Goal: Task Accomplishment & Management: Use online tool/utility

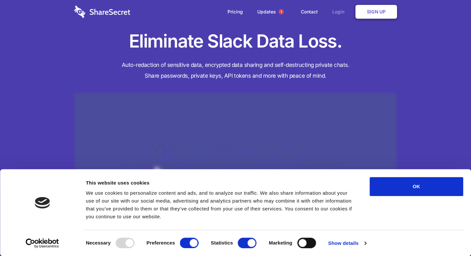
click at [340, 10] on link "Login" at bounding box center [340, 12] width 28 height 20
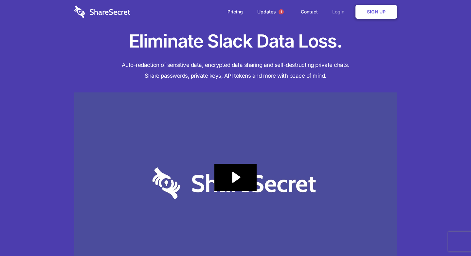
click at [336, 13] on link "Login" at bounding box center [340, 12] width 28 height 20
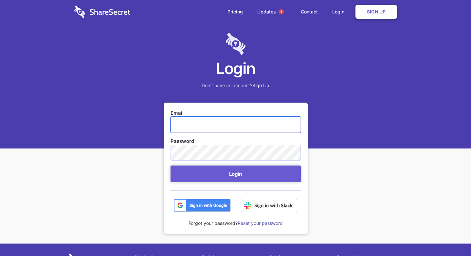
click at [186, 125] on input "Email" at bounding box center [236, 125] width 130 height 16
paste input "3nhAg&gc6tun"
type input "3"
click at [235, 124] on input "3nhAg&gc6tun" at bounding box center [236, 125] width 130 height 16
type input "3"
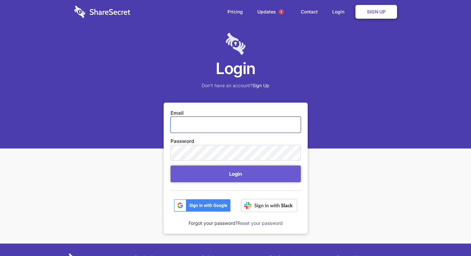
click at [195, 127] on input "Email" at bounding box center [236, 125] width 130 height 16
paste input "security@hammercreative.com"
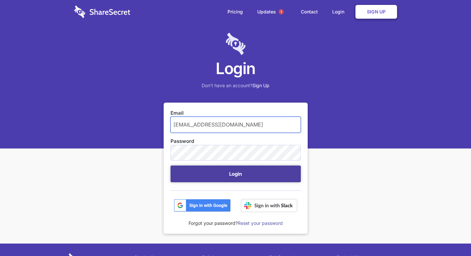
type input "security@hammercreative.com"
click at [218, 170] on button "Login" at bounding box center [236, 173] width 130 height 17
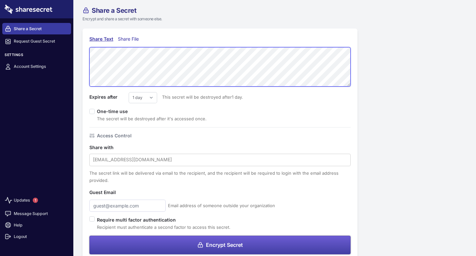
scroll to position [33, 0]
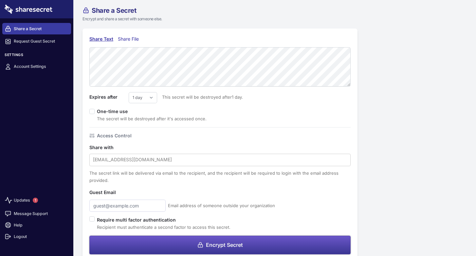
click at [217, 239] on button "Encrypt Secret" at bounding box center [219, 245] width 261 height 19
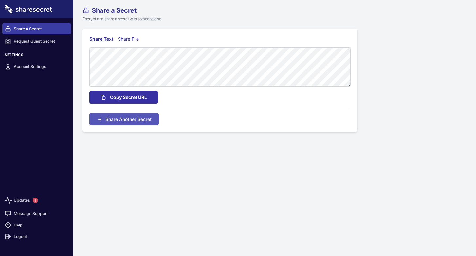
click at [144, 99] on span "Copy Secret URL" at bounding box center [128, 97] width 37 height 7
